Goal: Leave review/rating: Leave review/rating

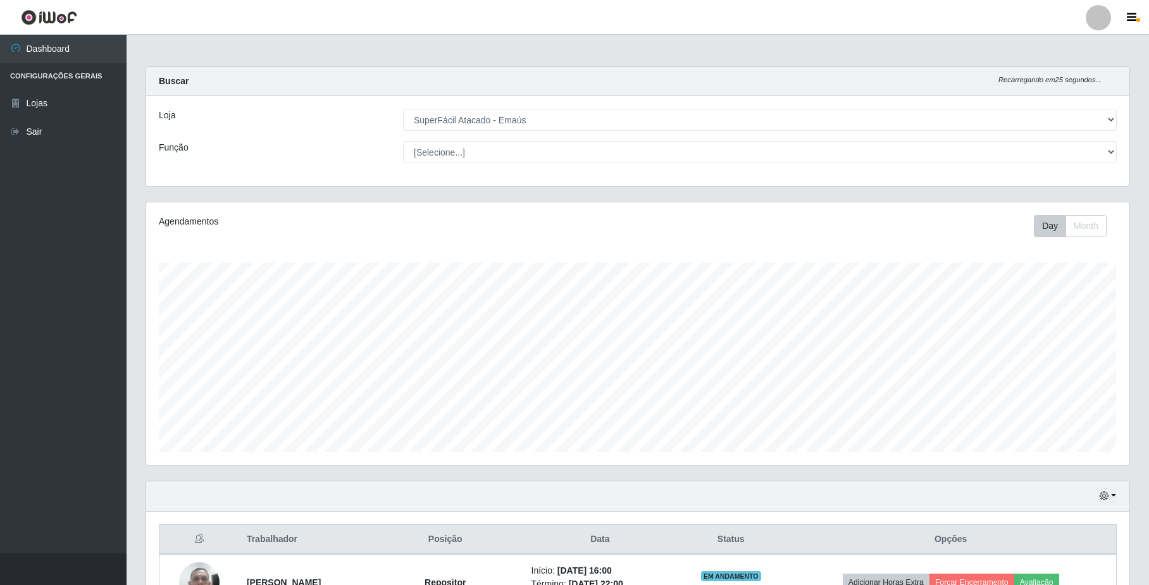
select select "407"
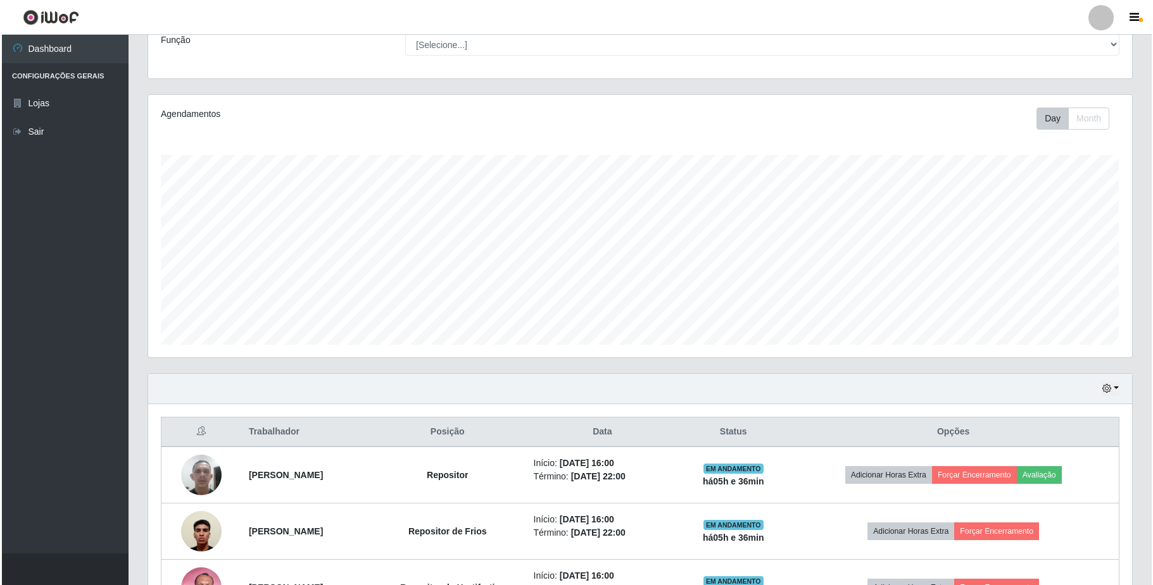
scroll to position [201, 0]
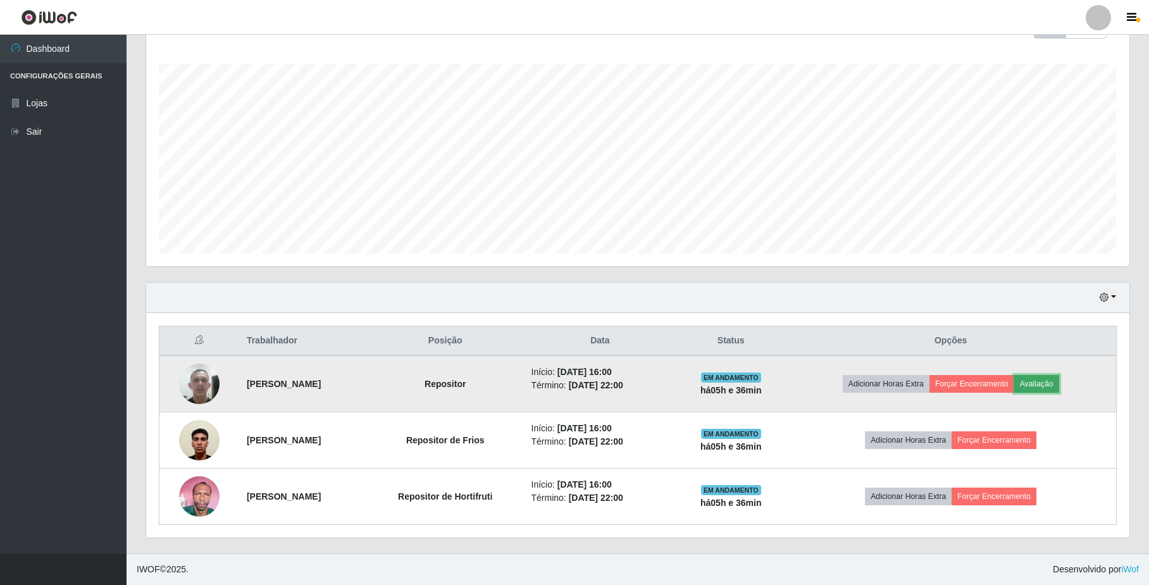
click at [1060, 384] on button "Avaliação" at bounding box center [1037, 384] width 45 height 18
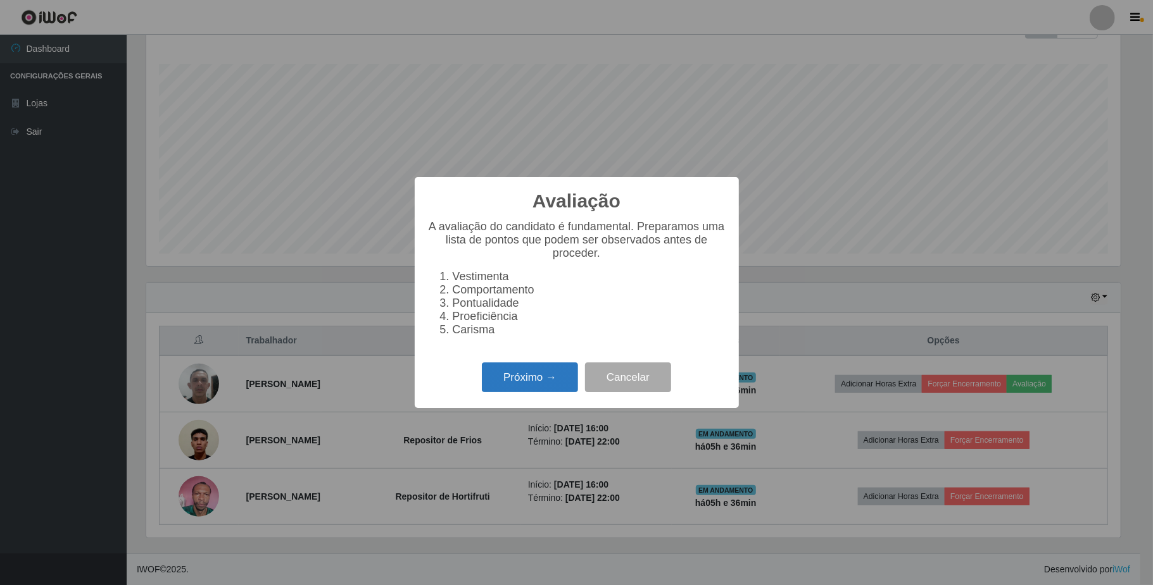
click at [528, 392] on button "Próximo →" at bounding box center [530, 378] width 96 height 30
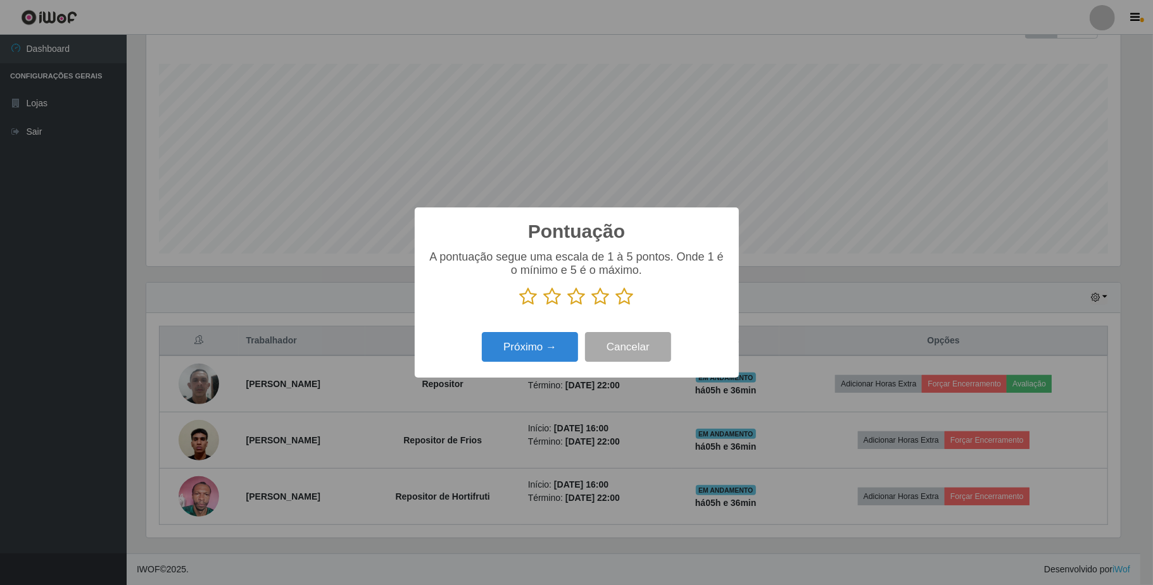
scroll to position [632658, 631948]
click at [616, 295] on icon at bounding box center [625, 296] width 18 height 19
click at [616, 306] on input "radio" at bounding box center [616, 306] width 0 height 0
click at [535, 340] on button "Próximo →" at bounding box center [530, 347] width 96 height 30
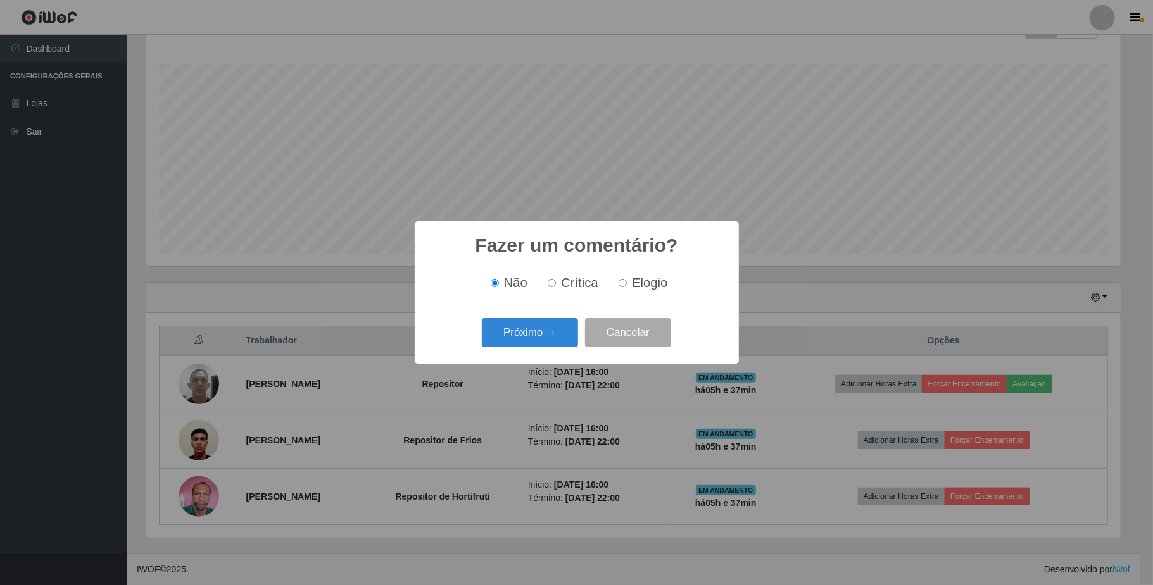
click at [618, 287] on input "Elogio" at bounding box center [622, 283] width 8 height 8
radio input "true"
click at [578, 335] on div "Próximo → Cancelar" at bounding box center [576, 333] width 299 height 36
click at [577, 335] on button "Próximo →" at bounding box center [530, 333] width 96 height 30
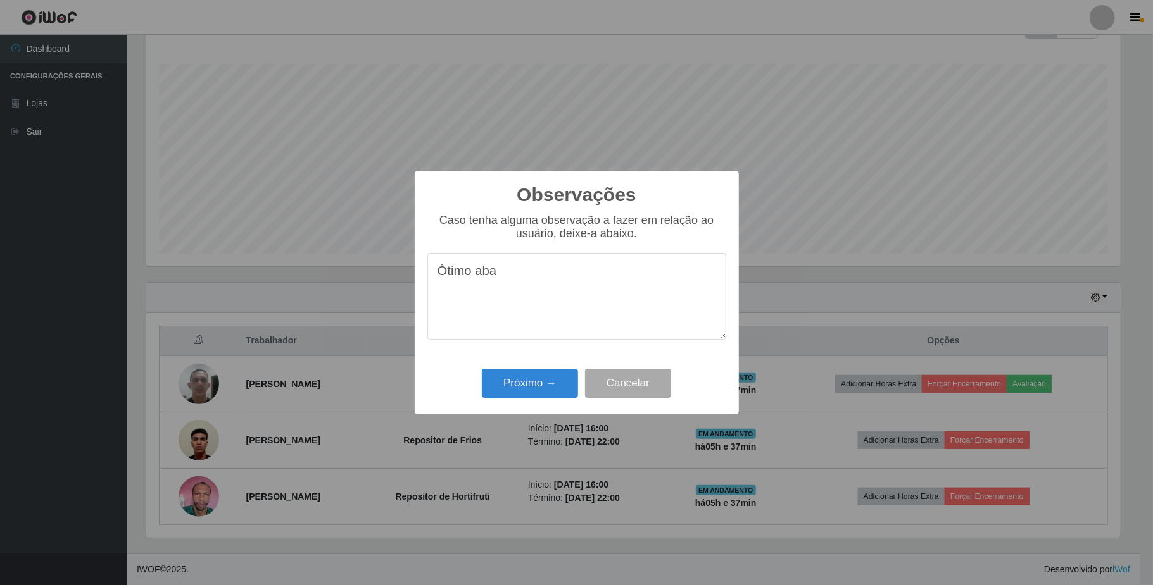
click at [512, 272] on textarea "Ótimo aba" at bounding box center [576, 296] width 299 height 87
type textarea "Ótimo abastecedor, abastece com agilidade."
click at [527, 378] on button "Próximo →" at bounding box center [530, 384] width 96 height 30
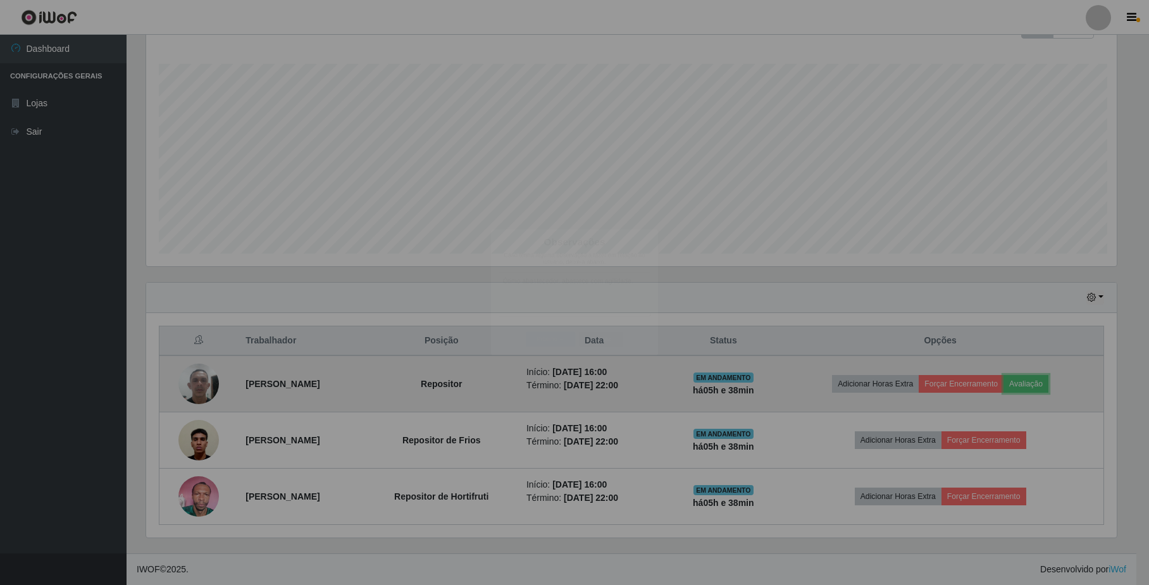
scroll to position [263, 983]
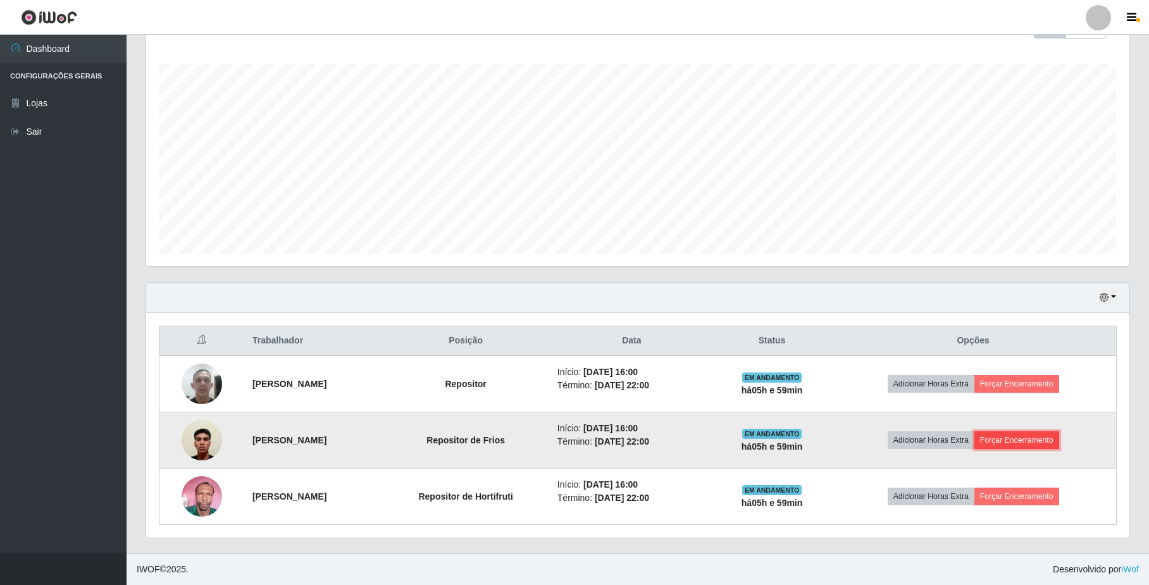
click at [1031, 437] on button "Forçar Encerramento" at bounding box center [1017, 441] width 85 height 18
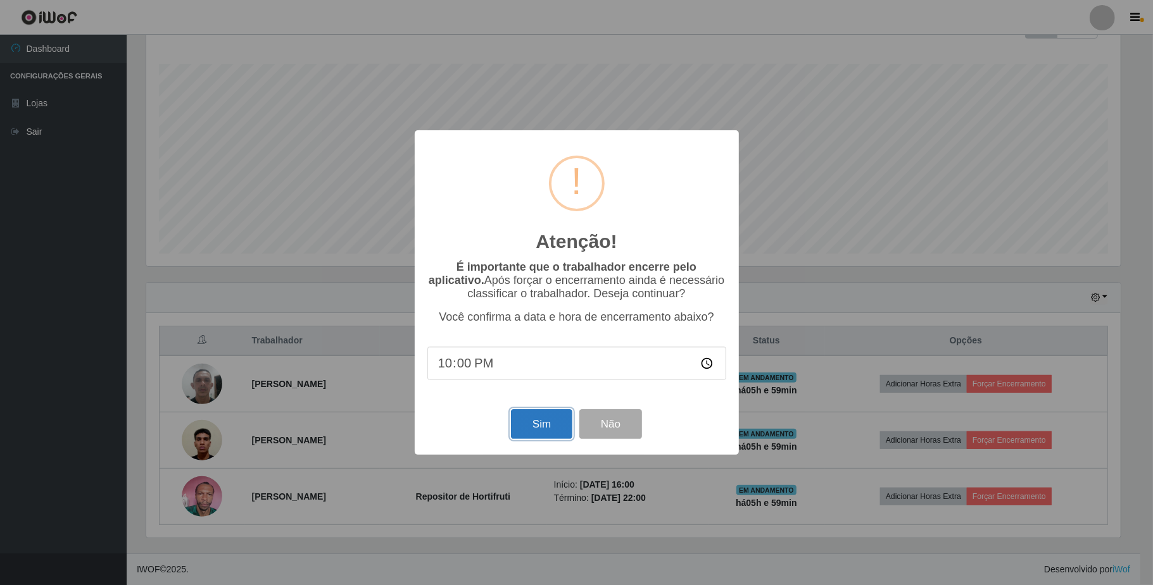
click at [551, 423] on button "Sim" at bounding box center [541, 425] width 61 height 30
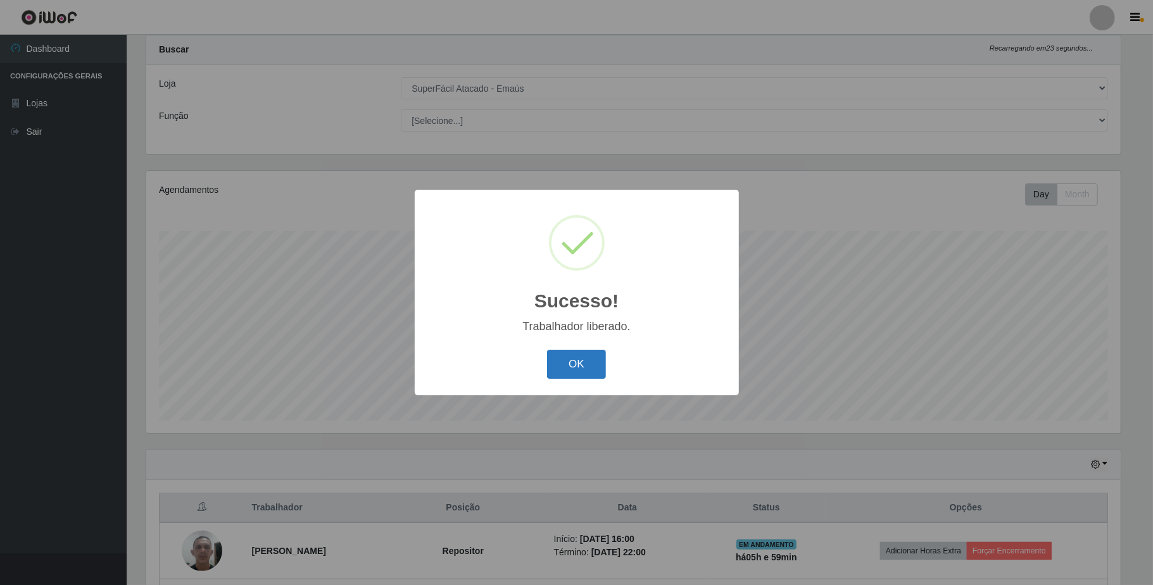
click at [578, 367] on button "OK" at bounding box center [576, 365] width 59 height 30
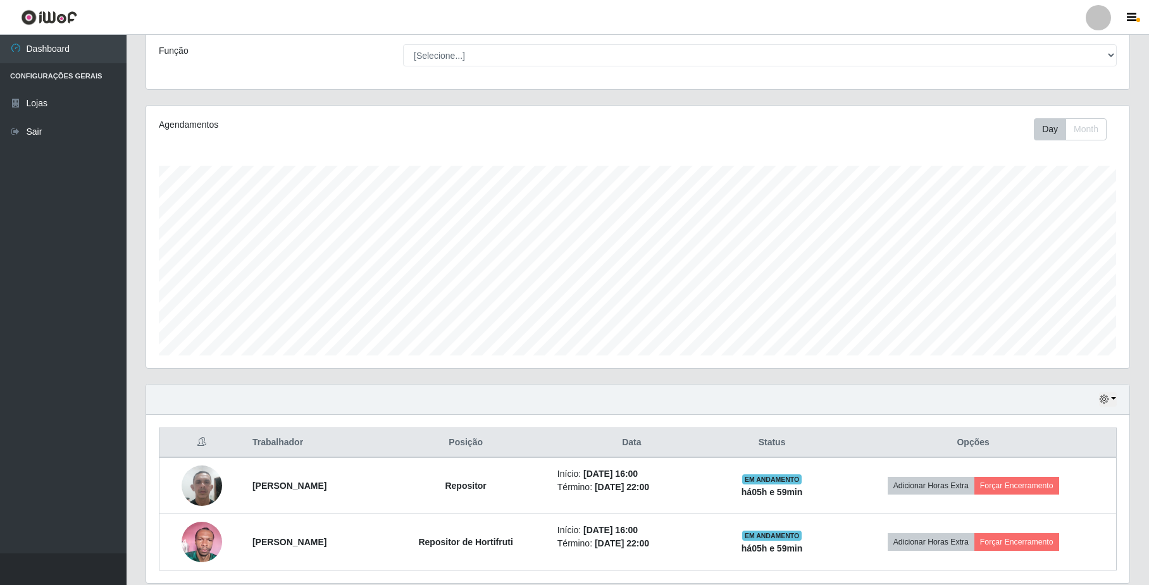
scroll to position [145, 0]
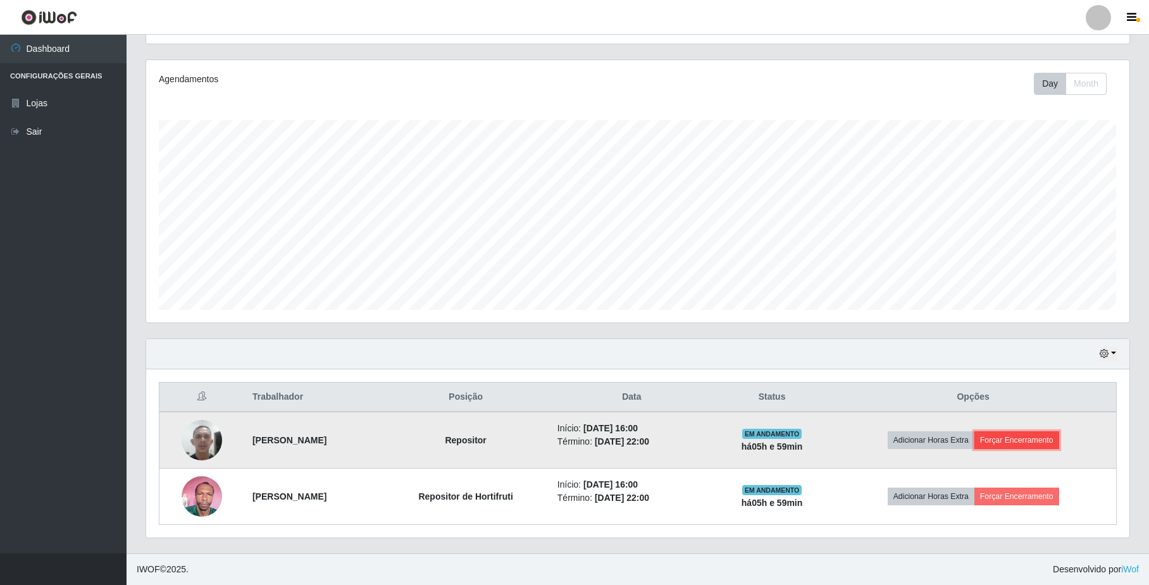
click at [1056, 437] on button "Forçar Encerramento" at bounding box center [1017, 441] width 85 height 18
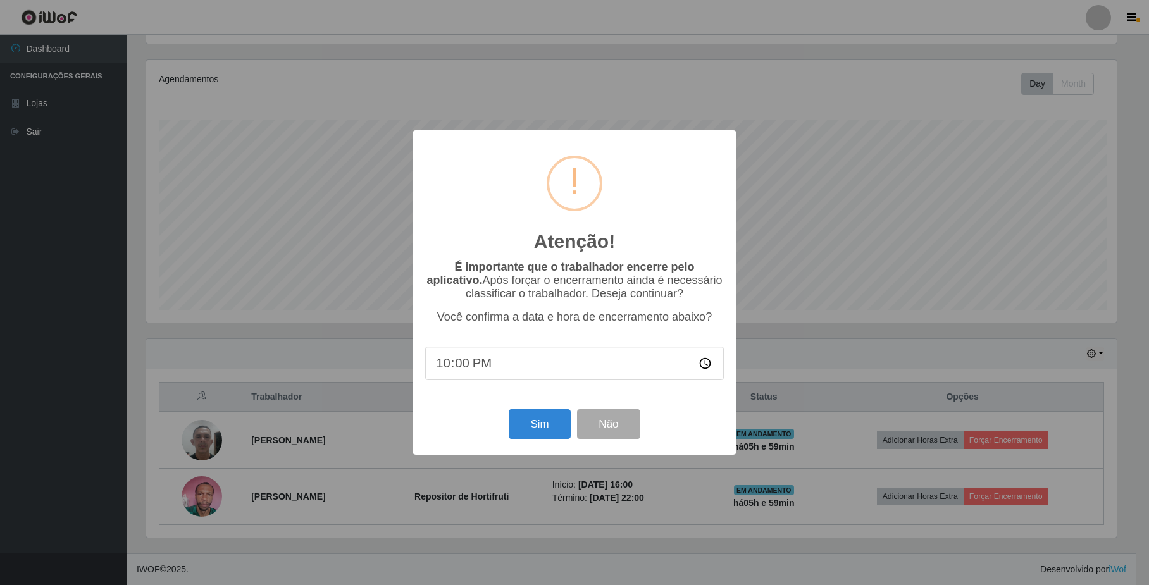
scroll to position [263, 973]
click at [534, 424] on button "Sim" at bounding box center [541, 425] width 61 height 30
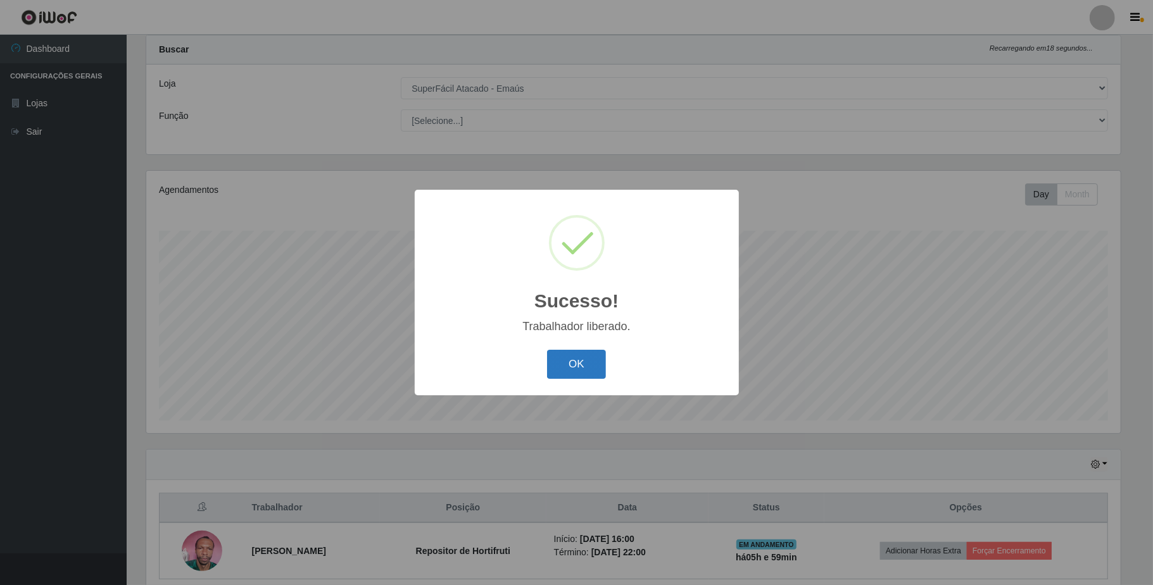
click at [570, 368] on button "OK" at bounding box center [576, 365] width 59 height 30
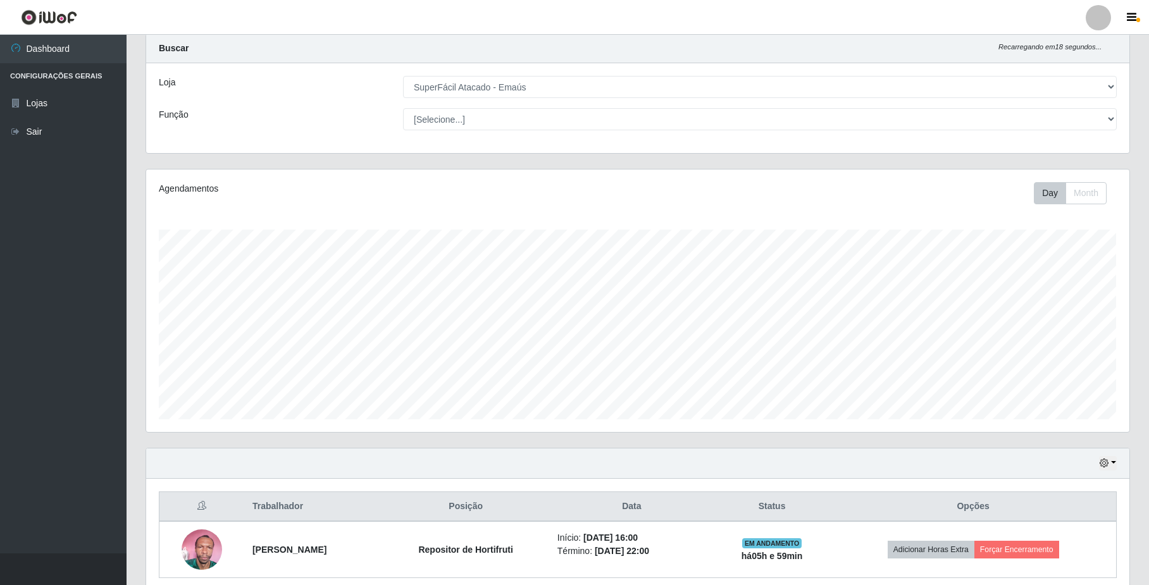
scroll to position [89, 0]
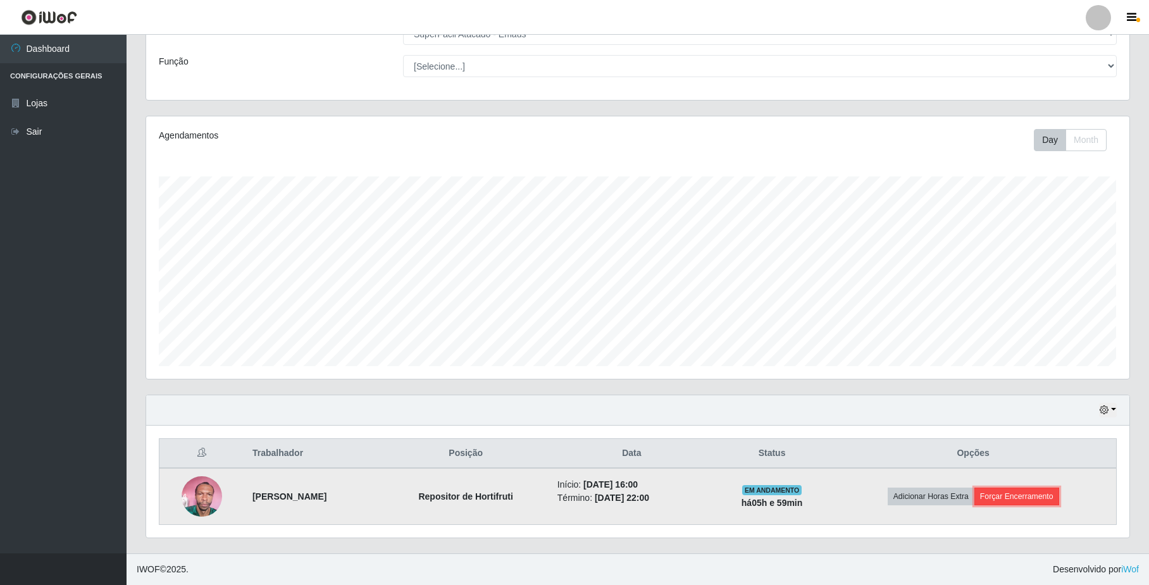
click at [1046, 501] on button "Forçar Encerramento" at bounding box center [1017, 497] width 85 height 18
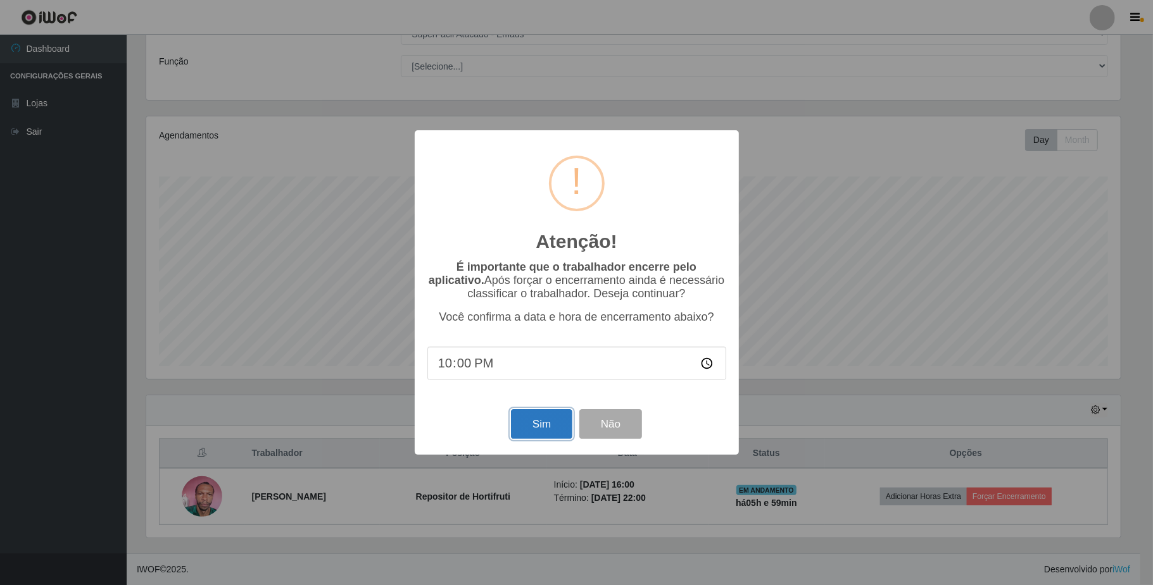
click at [551, 435] on button "Sim" at bounding box center [541, 425] width 61 height 30
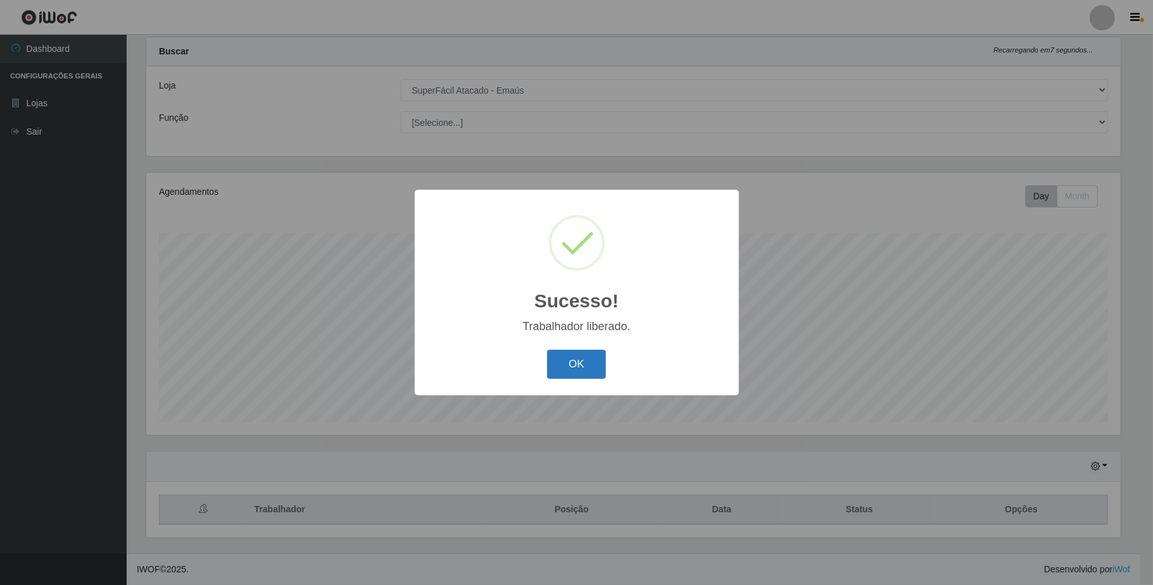
click at [578, 378] on button "OK" at bounding box center [576, 365] width 59 height 30
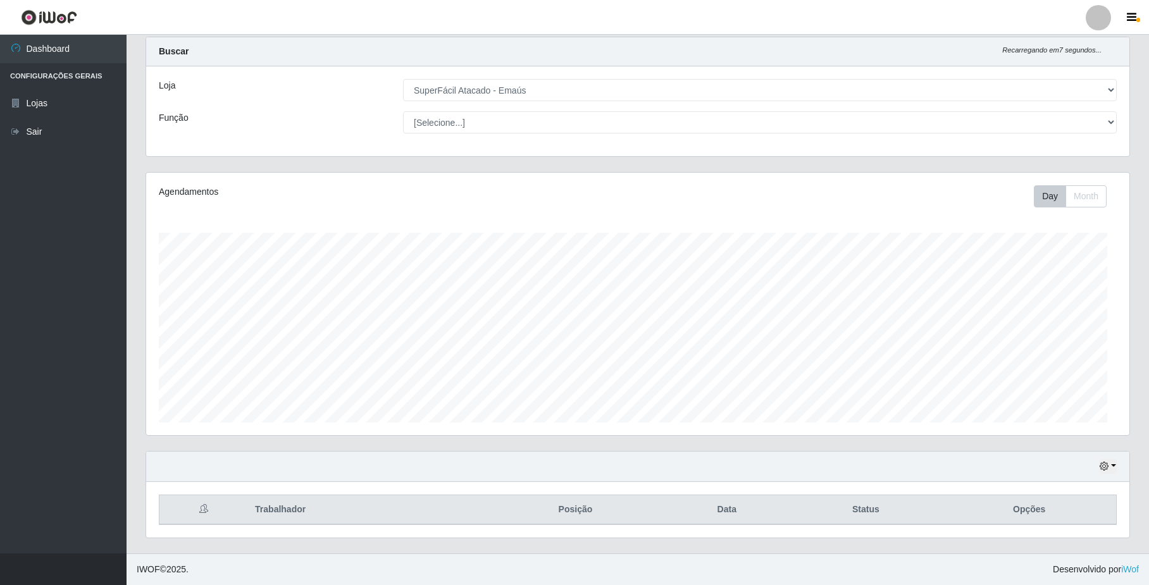
scroll to position [263, 983]
